Goal: Task Accomplishment & Management: Manage account settings

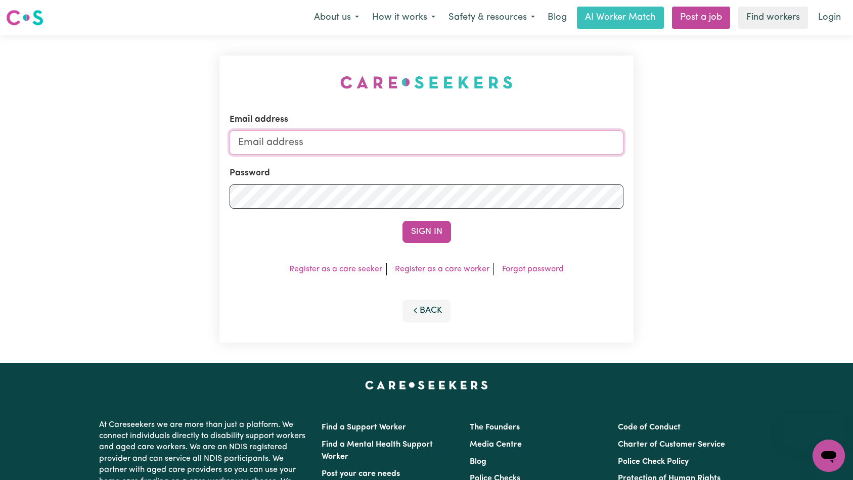
click at [471, 142] on input "Email address" at bounding box center [427, 142] width 394 height 24
type input "[EMAIL_ADDRESS][DOMAIN_NAME]"
click at [430, 242] on button "Sign In" at bounding box center [426, 232] width 49 height 22
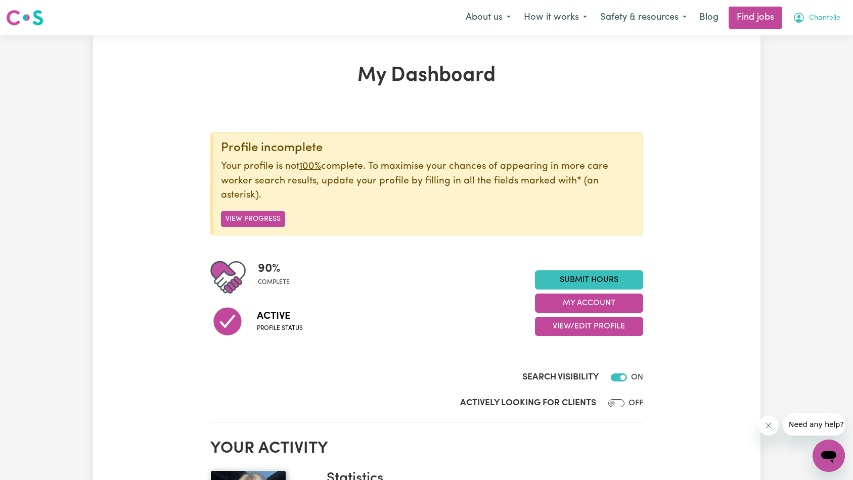
click at [811, 18] on span "Chantelle" at bounding box center [824, 18] width 31 height 11
click at [802, 38] on link "My Account" at bounding box center [806, 39] width 80 height 19
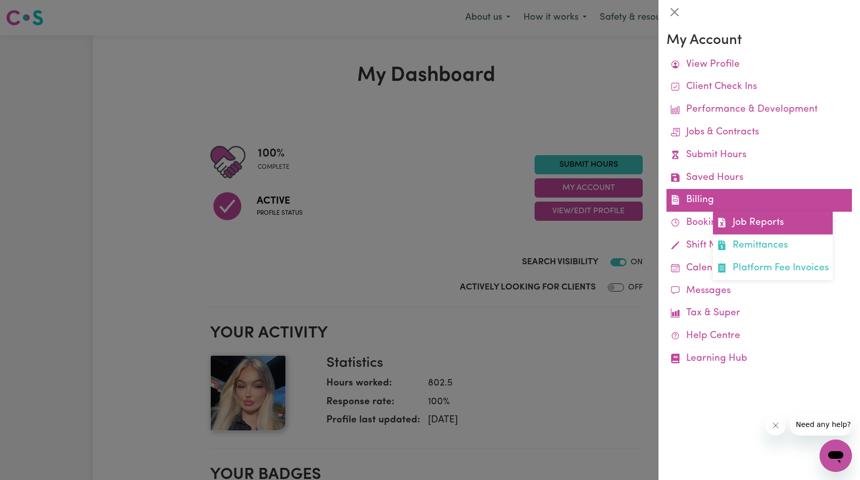
click at [749, 214] on link "Job Reports" at bounding box center [773, 223] width 120 height 23
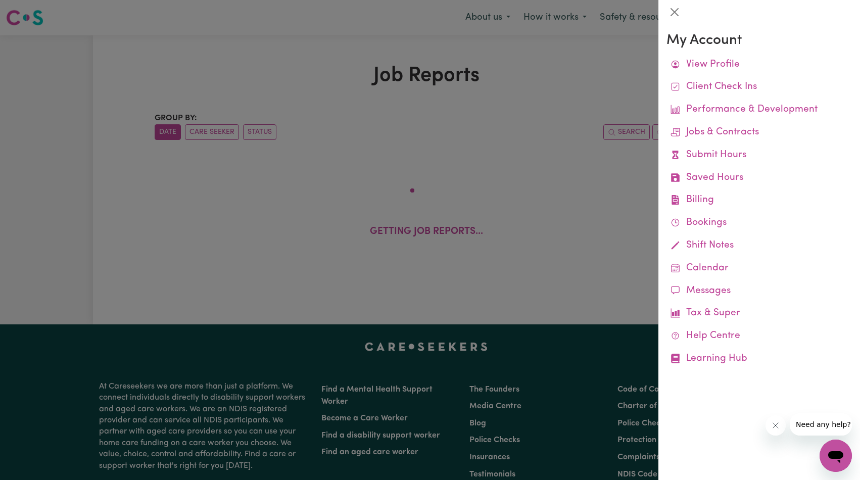
click at [588, 187] on div at bounding box center [430, 240] width 860 height 480
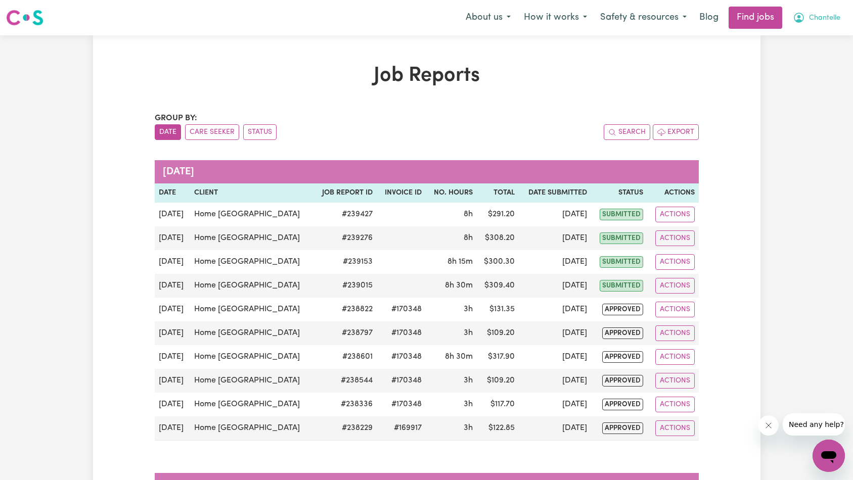
click at [811, 18] on span "Chantelle" at bounding box center [824, 18] width 31 height 11
click at [806, 77] on link "Logout" at bounding box center [806, 77] width 80 height 19
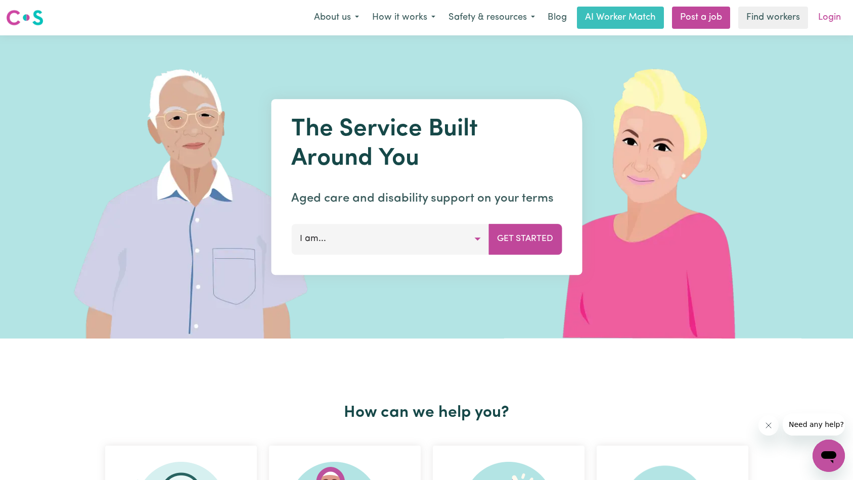
click at [823, 22] on link "Login" at bounding box center [829, 18] width 35 height 22
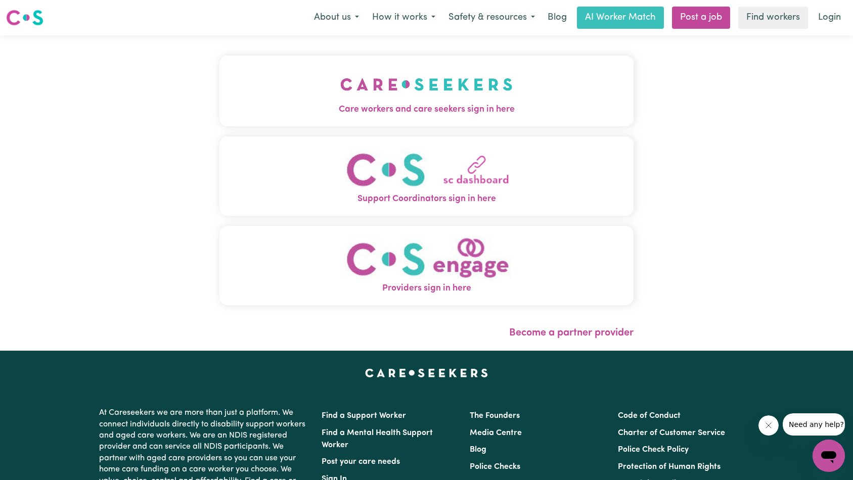
click at [229, 107] on span "Care workers and care seekers sign in here" at bounding box center [426, 109] width 415 height 13
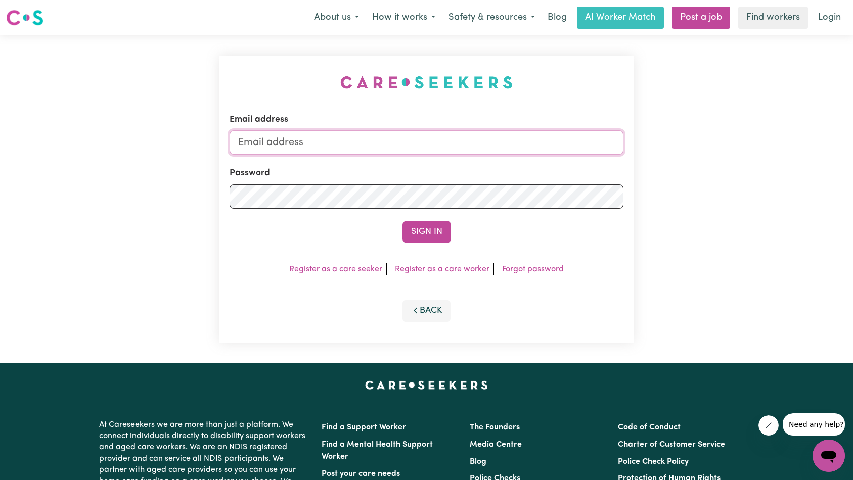
click at [443, 147] on input "Email address" at bounding box center [427, 142] width 394 height 24
type input "superuser~"
